Goal: Task Accomplishment & Management: Complete application form

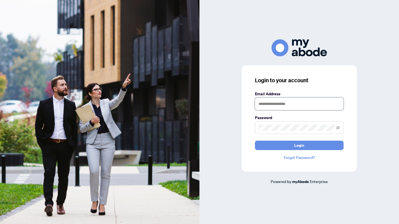
type input "**********"
click at [300, 143] on span "Login" at bounding box center [299, 145] width 10 height 9
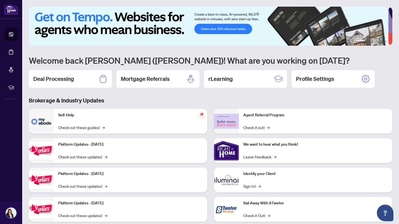
click at [101, 77] on icon at bounding box center [103, 79] width 9 height 9
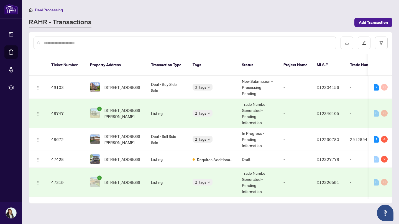
click at [267, 46] on div at bounding box center [185, 43] width 302 height 13
click at [206, 39] on div at bounding box center [185, 43] width 302 height 13
click at [168, 42] on input "text" at bounding box center [188, 43] width 288 height 6
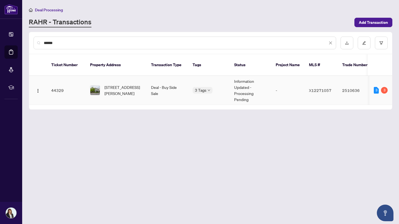
type input "******"
click at [122, 84] on span "[STREET_ADDRESS][PERSON_NAME]" at bounding box center [123, 90] width 38 height 12
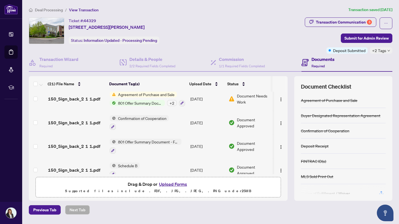
scroll to position [408, 0]
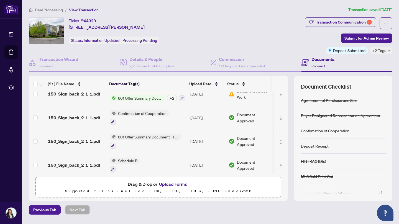
drag, startPoint x: 281, startPoint y: 164, endPoint x: 281, endPoint y: 149, distance: 14.4
click at [281, 153] on td at bounding box center [281, 165] width 14 height 24
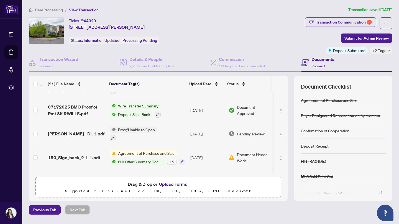
scroll to position [345, 0]
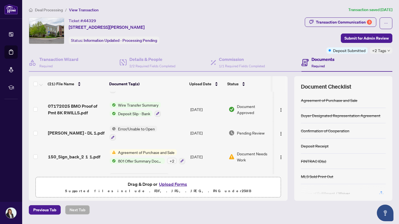
click at [155, 149] on span "Agreement of Purchase and Sale" at bounding box center [146, 152] width 61 height 6
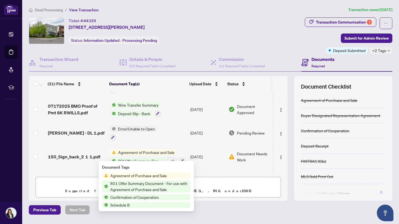
click at [147, 174] on span "Agreement of Purchase and Sale" at bounding box center [138, 176] width 61 height 6
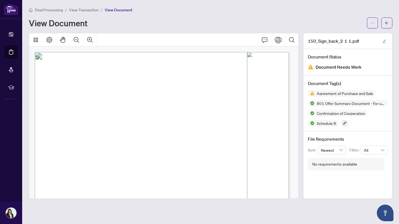
click at [391, 22] on button "button" at bounding box center [386, 22] width 11 height 11
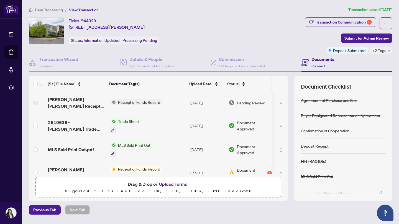
click at [380, 50] on span "+2 Tags" at bounding box center [379, 50] width 14 height 6
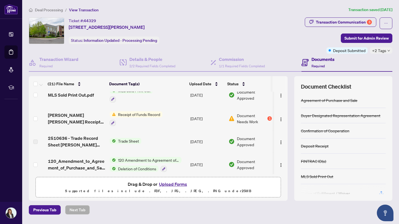
scroll to position [51, 0]
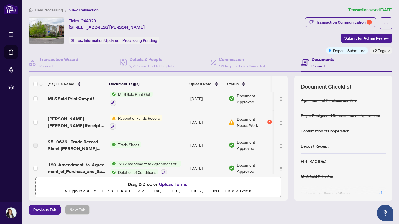
click at [264, 120] on div "Document Needs Work 1" at bounding box center [250, 122] width 43 height 12
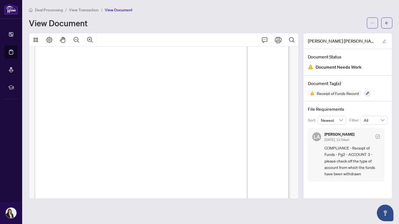
scroll to position [1199, 0]
click at [388, 25] on span "button" at bounding box center [387, 23] width 4 height 9
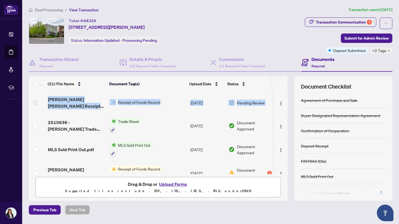
drag, startPoint x: 283, startPoint y: 94, endPoint x: 282, endPoint y: 87, distance: 7.3
click at [282, 87] on div "(21) File Name Document Tag(s) Upload Date Status [PERSON_NAME] [PERSON_NAME] R…" at bounding box center [210, 138] width 363 height 125
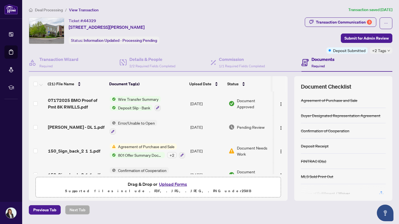
scroll to position [358, 0]
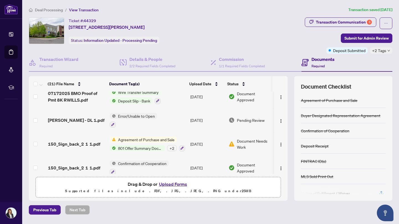
click at [279, 142] on img "button" at bounding box center [281, 144] width 4 height 4
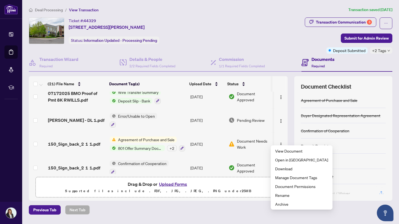
click at [257, 138] on span "Document Needs Work" at bounding box center [254, 144] width 35 height 12
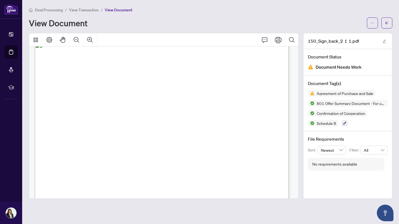
scroll to position [4232, 0]
click at [387, 23] on icon "arrow-left" at bounding box center [386, 22] width 3 height 3
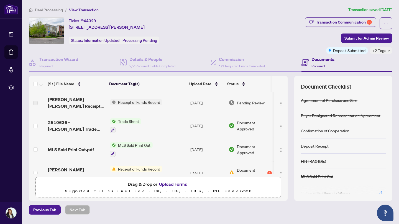
click at [374, 37] on span "Submit for Admin Review" at bounding box center [366, 38] width 44 height 9
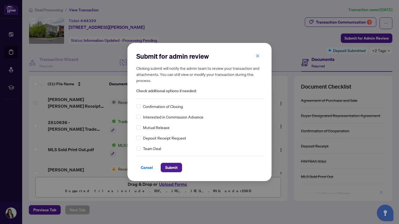
click at [256, 59] on span "button" at bounding box center [258, 56] width 4 height 9
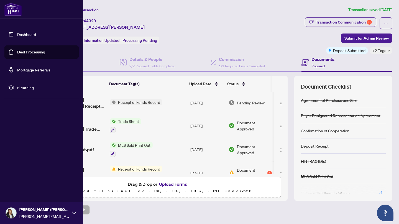
click at [17, 53] on link "Deal Processing" at bounding box center [31, 52] width 28 height 5
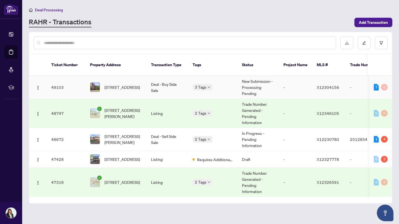
click at [142, 80] on td "[STREET_ADDRESS]" at bounding box center [116, 87] width 61 height 23
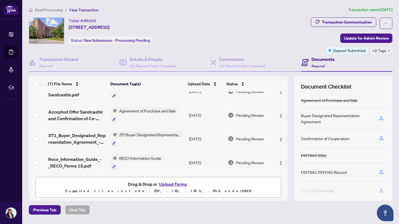
scroll to position [84, 0]
click at [361, 40] on span "Update for Admin Review" at bounding box center [366, 38] width 45 height 9
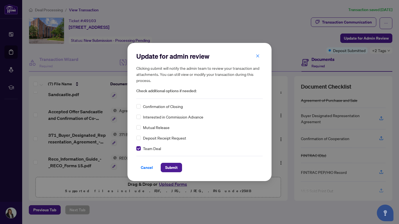
click at [173, 167] on span "Submit" at bounding box center [171, 167] width 12 height 9
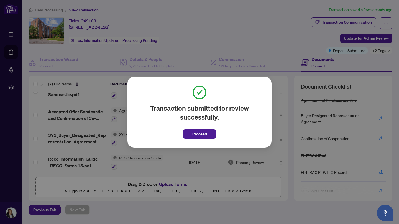
drag, startPoint x: 197, startPoint y: 135, endPoint x: 241, endPoint y: 12, distance: 131.2
click at [241, 12] on div "Transaction submitted for review successfully. Proceed Cancel OK" at bounding box center [199, 112] width 399 height 224
click at [199, 132] on span "Proceed" at bounding box center [199, 134] width 15 height 9
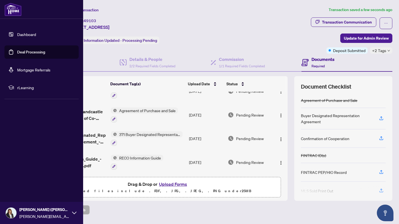
click at [27, 52] on link "Deal Processing" at bounding box center [31, 52] width 28 height 5
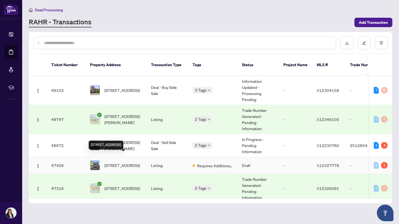
click at [134, 162] on span "[STREET_ADDRESS]" at bounding box center [121, 165] width 35 height 6
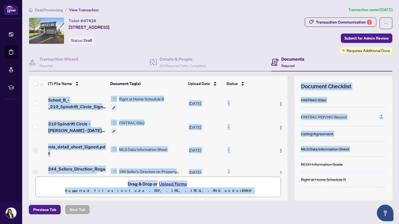
drag, startPoint x: 284, startPoint y: 120, endPoint x: 292, endPoint y: 171, distance: 52.5
click at [292, 171] on div "(7) File Name Document Tag(s) Upload Date Status Sched_B_-_210_Spindrift_Circle…" at bounding box center [210, 138] width 363 height 125
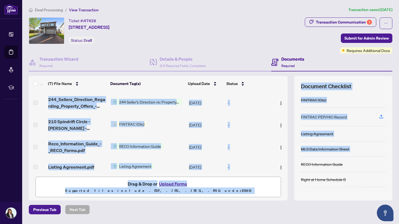
scroll to position [73, 0]
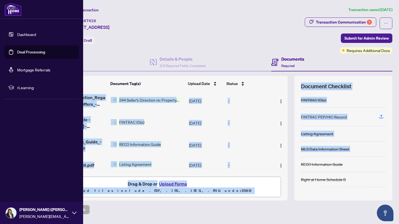
click at [22, 53] on link "Deal Processing" at bounding box center [31, 52] width 28 height 5
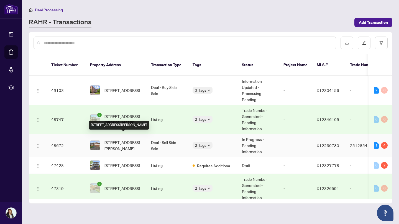
click at [119, 139] on span "[STREET_ADDRESS][PERSON_NAME]" at bounding box center [123, 145] width 38 height 12
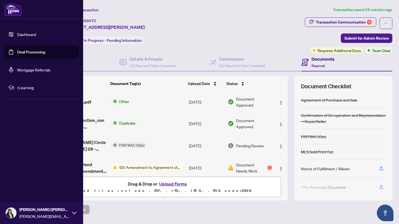
click at [19, 53] on link "Deal Processing" at bounding box center [31, 52] width 28 height 5
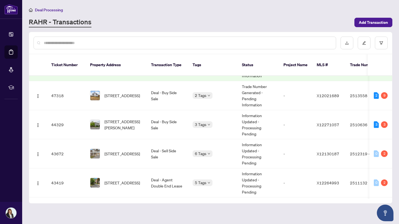
scroll to position [116, 0]
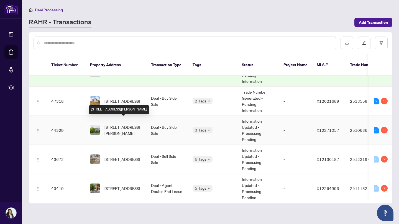
click at [126, 125] on span "[STREET_ADDRESS][PERSON_NAME]" at bounding box center [123, 130] width 38 height 12
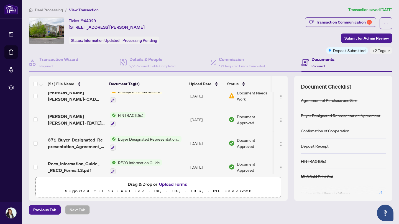
scroll to position [408, 0]
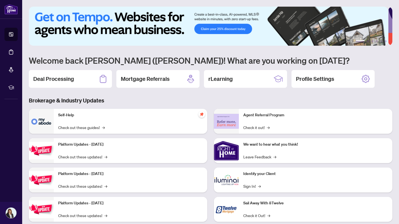
click at [101, 82] on icon at bounding box center [103, 79] width 7 height 8
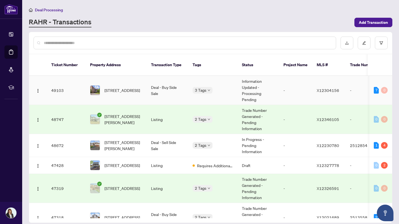
click at [121, 87] on span "209-80 Sandcastle Dr, Ottawa, Ontario K2H 9E7, Canada" at bounding box center [121, 90] width 35 height 6
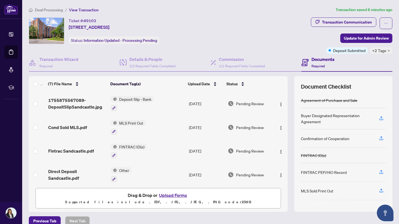
click at [379, 189] on icon "button" at bounding box center [381, 190] width 5 height 5
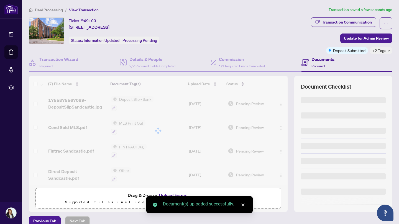
scroll to position [8, 0]
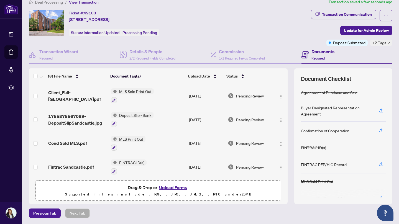
click at [173, 187] on button "Upload Forms" at bounding box center [172, 187] width 31 height 7
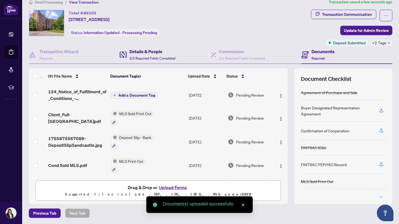
click at [160, 55] on div "Details & People 2/2 Required Fields Completed" at bounding box center [152, 54] width 46 height 13
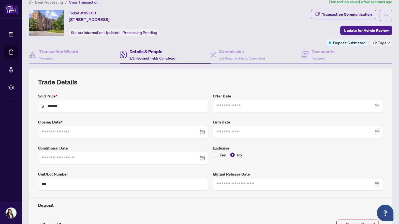
type input "**********"
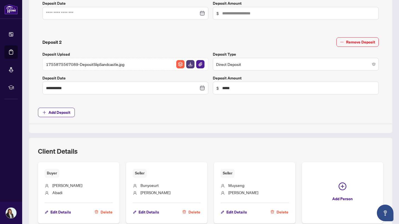
scroll to position [293, 0]
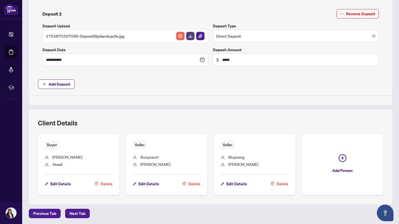
click at [338, 162] on span "button" at bounding box center [342, 159] width 8 height 10
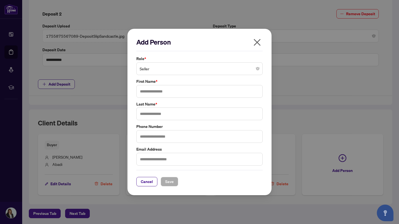
click at [223, 68] on span "Seller" at bounding box center [200, 68] width 120 height 11
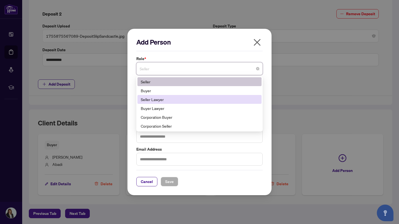
click at [216, 96] on div "Seller Lawyer" at bounding box center [199, 99] width 124 height 9
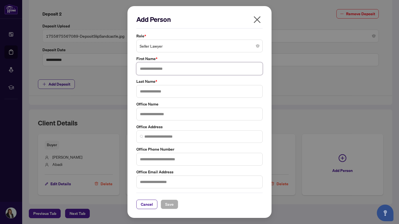
click at [206, 72] on input "text" at bounding box center [199, 68] width 126 height 13
type input "*****"
type input "*******"
click at [161, 160] on input "text" at bounding box center [199, 159] width 126 height 13
type input "**********"
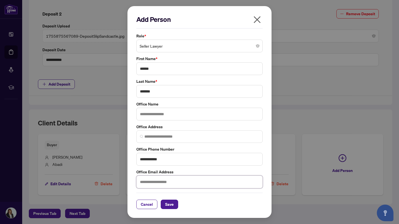
click at [159, 179] on input "text" at bounding box center [199, 182] width 126 height 13
type input "**********"
click at [168, 206] on span "Save" at bounding box center [169, 204] width 9 height 9
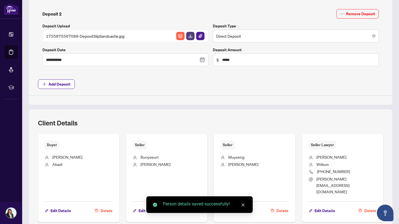
scroll to position [365, 0]
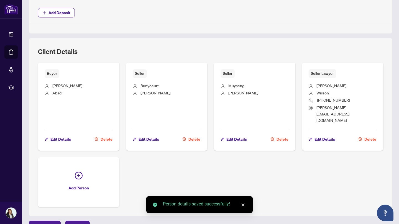
click at [82, 167] on button "Add Person" at bounding box center [78, 182] width 81 height 50
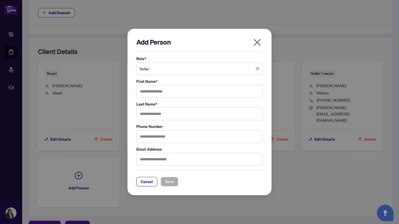
click at [213, 68] on span "Seller" at bounding box center [200, 68] width 120 height 11
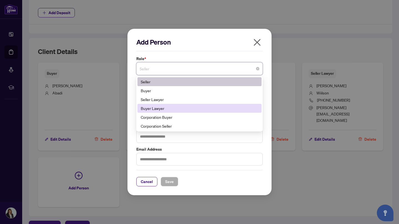
click at [204, 106] on div "Buyer Lawyer" at bounding box center [199, 108] width 117 height 6
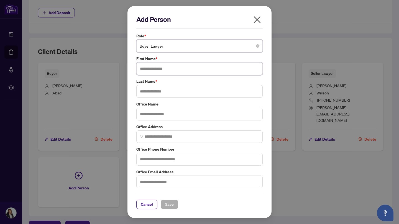
click at [165, 67] on input "text" at bounding box center [199, 68] width 126 height 13
type input "*******"
type input "****"
click at [152, 117] on input "text" at bounding box center [199, 114] width 126 height 13
type input "***"
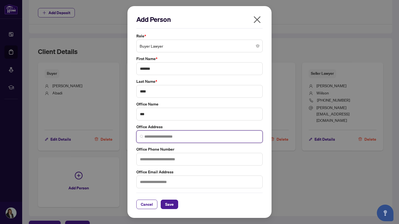
click at [149, 138] on input "search" at bounding box center [201, 137] width 115 height 6
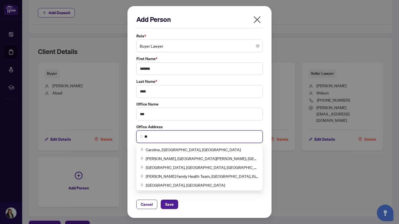
type input "*"
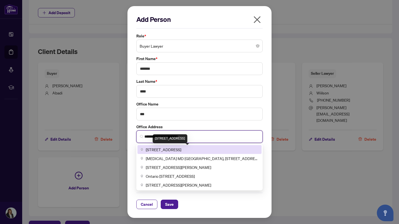
click at [154, 147] on span "1565 Carling Avenue #400, Ottawa, ON, Canada" at bounding box center [163, 150] width 35 height 6
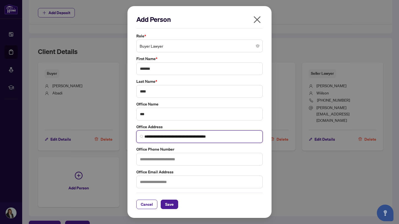
type input "**********"
click at [156, 161] on input "text" at bounding box center [199, 159] width 126 height 13
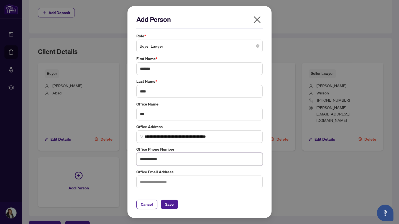
type input "**********"
click at [173, 206] on span "Save" at bounding box center [169, 204] width 9 height 9
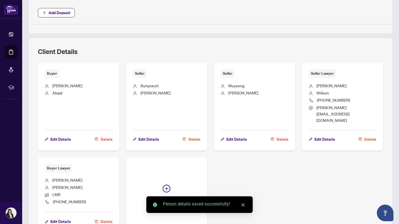
scroll to position [391, 0]
